Goal: Navigation & Orientation: Find specific page/section

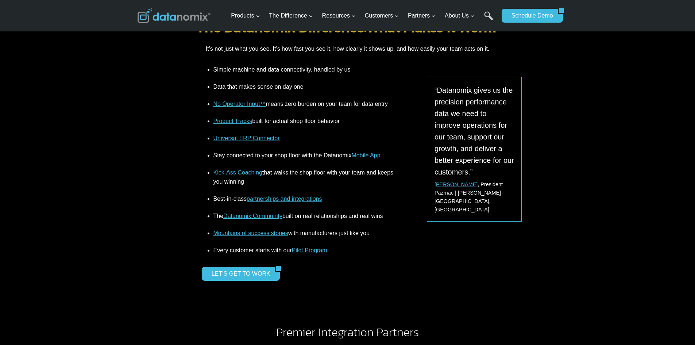
scroll to position [985, 0]
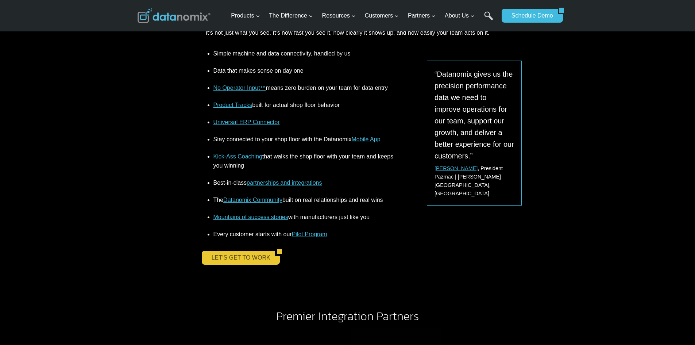
click at [250, 253] on link "LET’S GET TO WORK" at bounding box center [238, 258] width 73 height 14
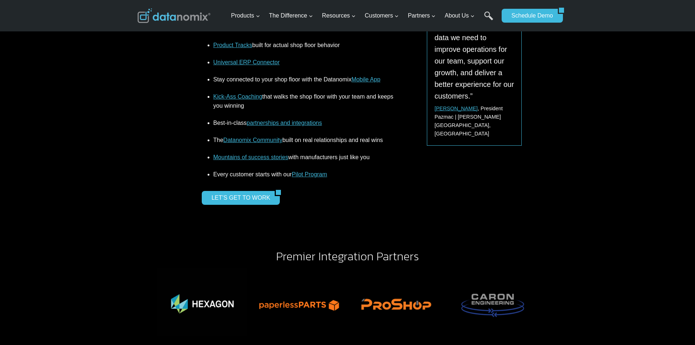
scroll to position [1058, 0]
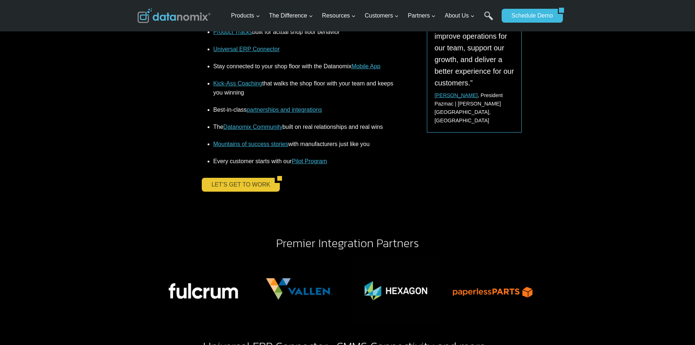
click at [220, 185] on link "LET’S GET TO WORK" at bounding box center [238, 185] width 73 height 14
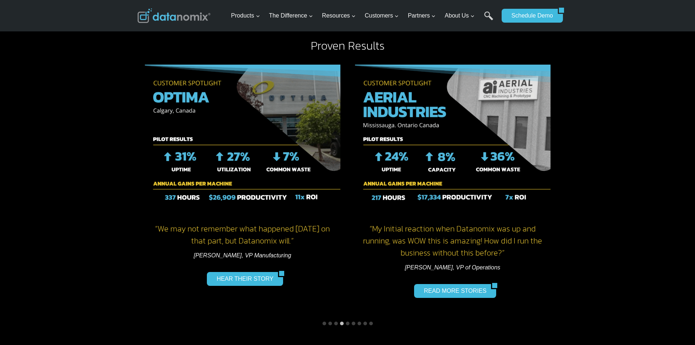
scroll to position [584, 0]
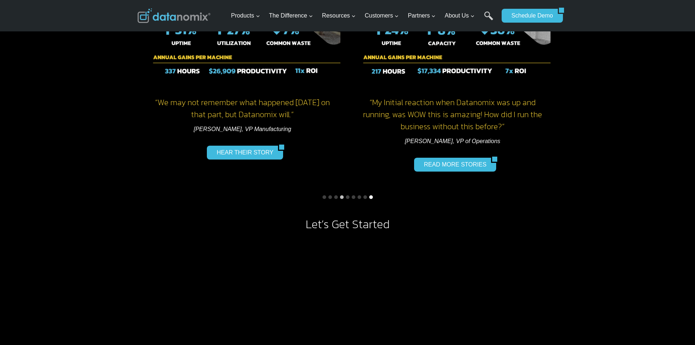
click at [370, 197] on button "Go to slide 9" at bounding box center [371, 197] width 4 height 4
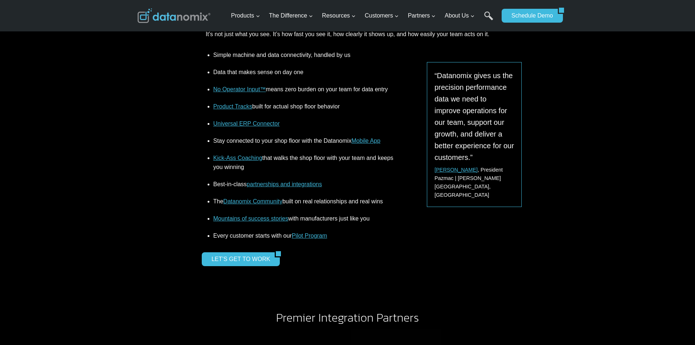
scroll to position [985, 0]
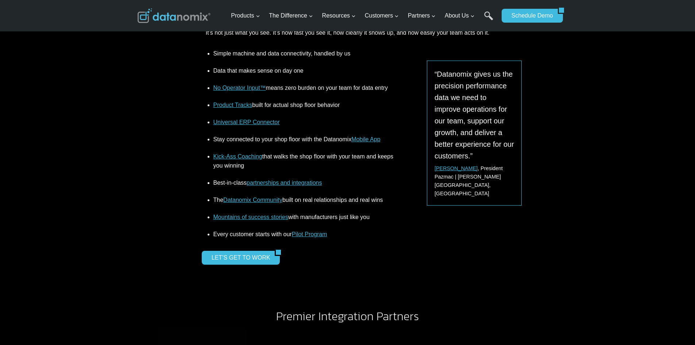
click at [238, 201] on link "Datanomix Community" at bounding box center [252, 200] width 59 height 6
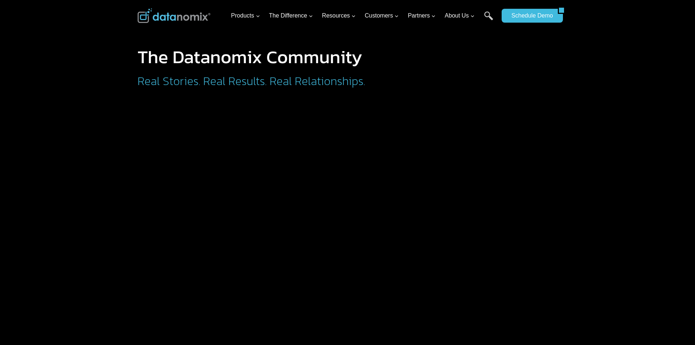
drag, startPoint x: 424, startPoint y: 48, endPoint x: 420, endPoint y: 50, distance: 4.4
click at [424, 48] on h1 "The Datanomix Community" at bounding box center [282, 57] width 288 height 18
